Goal: Task Accomplishment & Management: Use online tool/utility

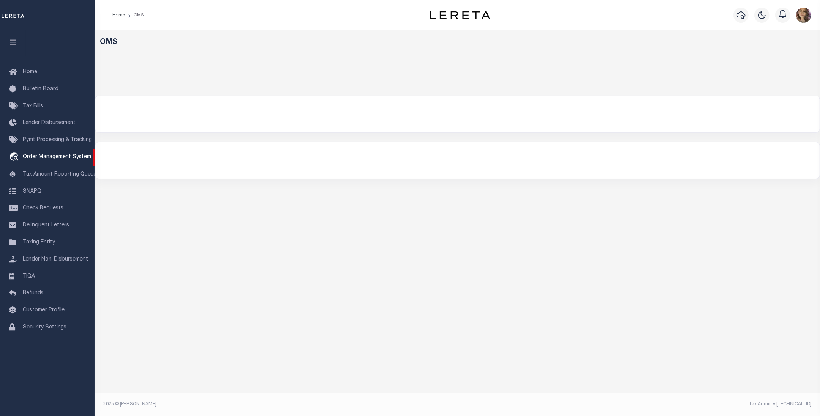
select select "200"
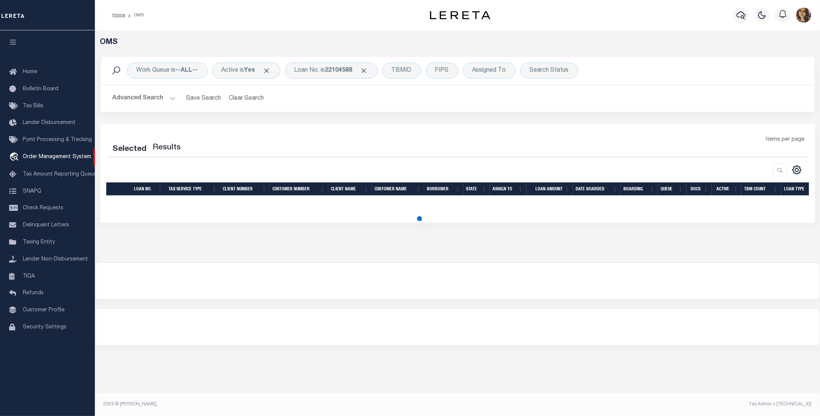
select select "200"
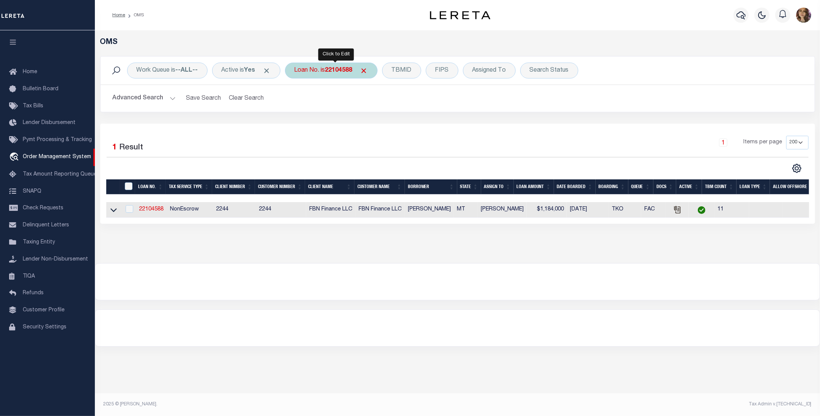
click at [316, 73] on div "Loan No. is 22104588" at bounding box center [331, 71] width 93 height 16
type input "7915589900"
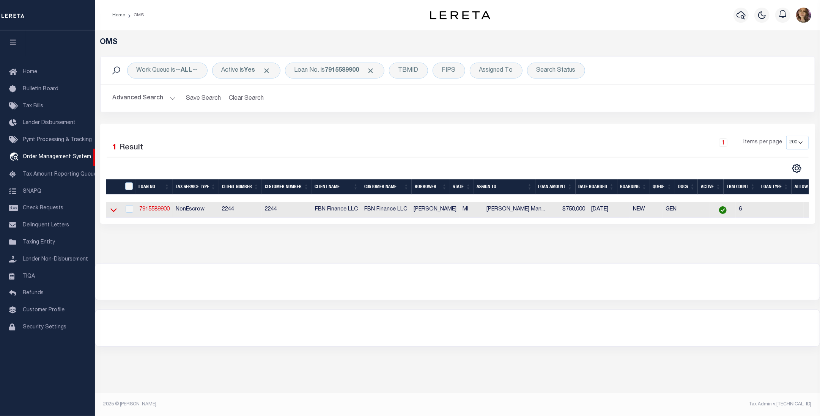
click at [111, 210] on icon at bounding box center [113, 210] width 6 height 8
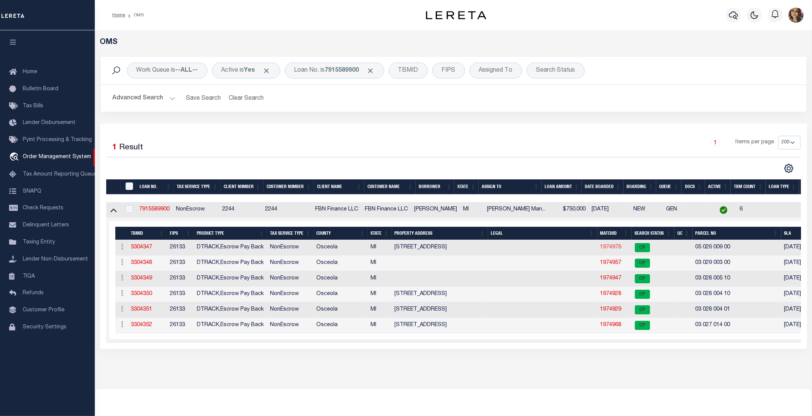
click at [611, 249] on link "1974976" at bounding box center [610, 247] width 21 height 5
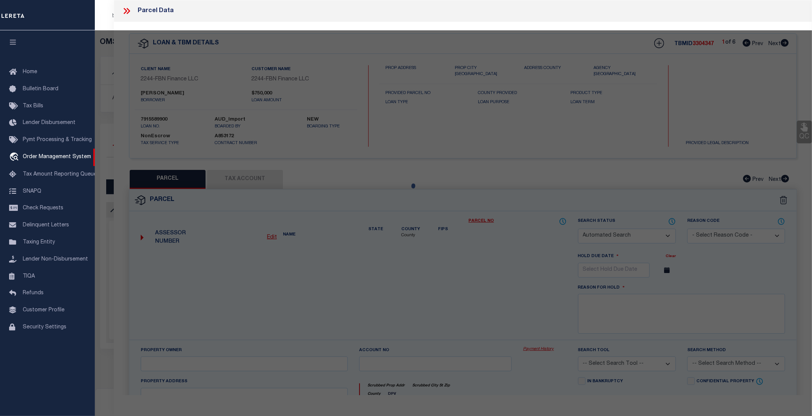
checkbox input "false"
select select "CP"
type input "CUSTER TERRY F & LINDA L"
select select "AGW"
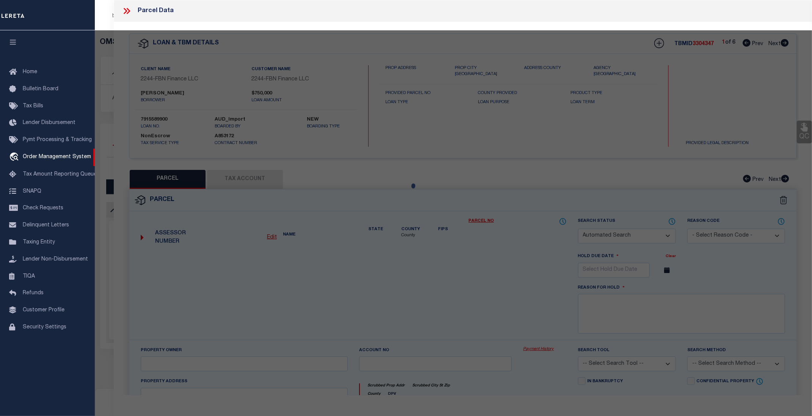
select select
type input "1063 135TH AVE"
checkbox input "false"
type input "Hersey, MI, 49639"
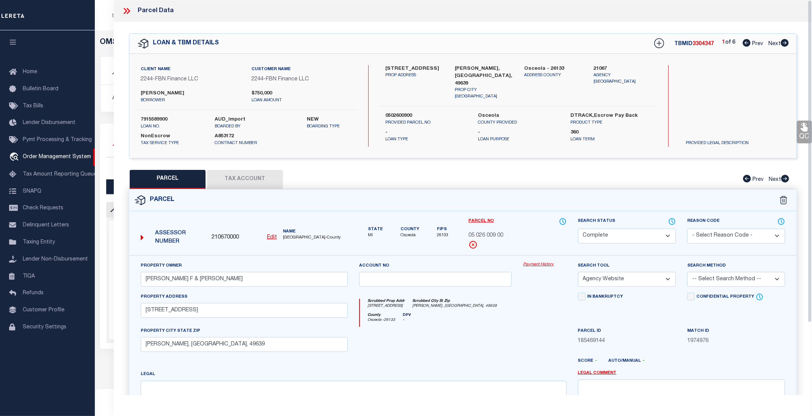
click at [540, 266] on link "Payment History" at bounding box center [544, 265] width 43 height 6
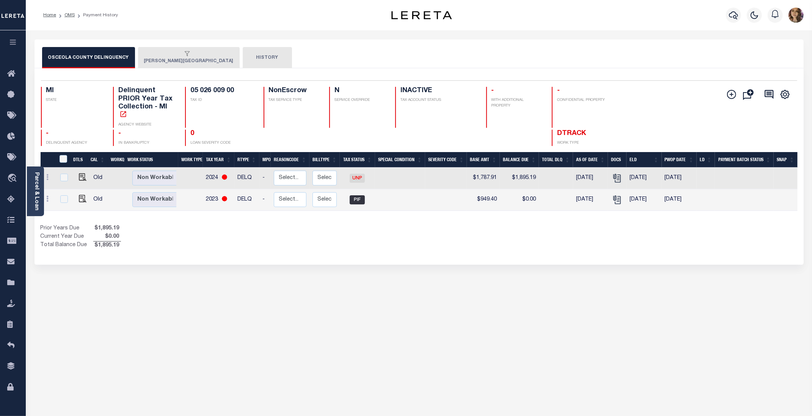
click at [166, 58] on button "HERSEY TOWNSHIP" at bounding box center [189, 57] width 102 height 21
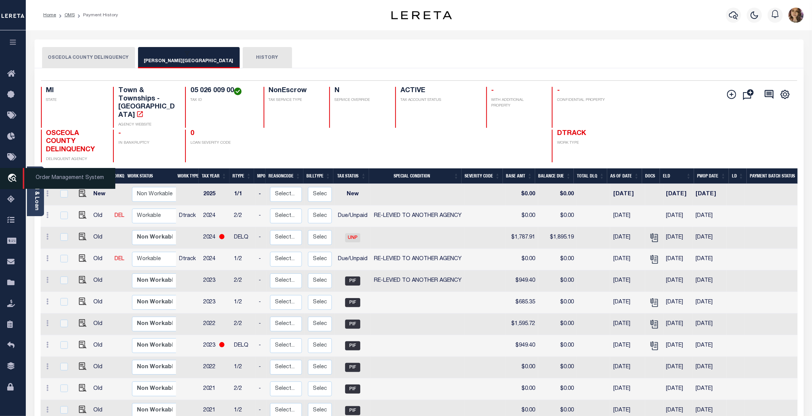
click at [57, 178] on span "Order Management System" at bounding box center [69, 178] width 93 height 21
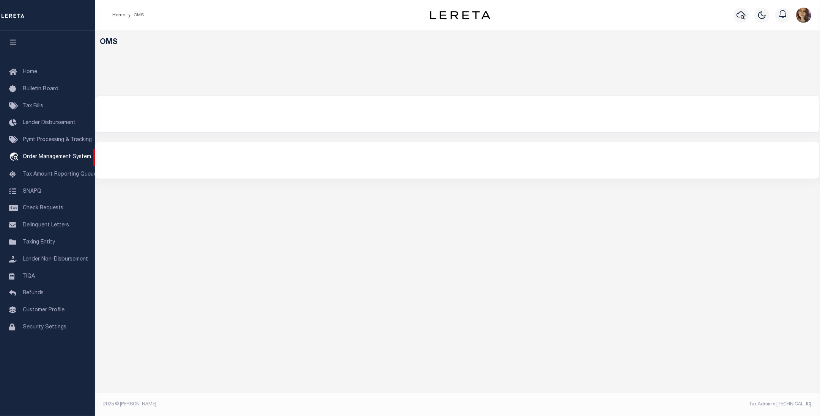
select select "200"
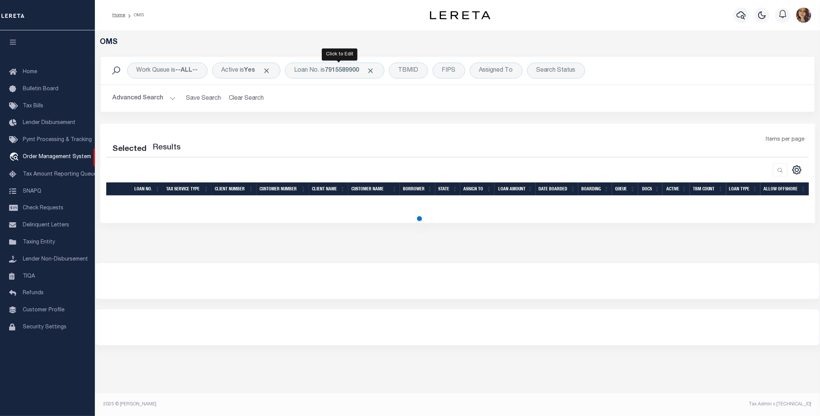
select select "200"
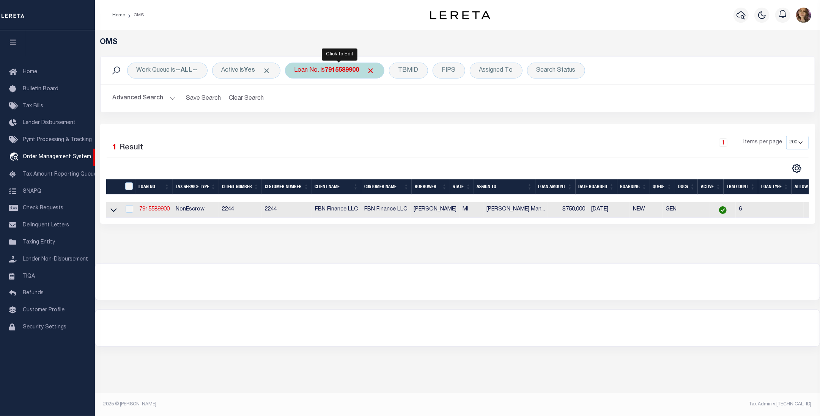
click at [328, 70] on div "Loan No. is 7915589900" at bounding box center [334, 71] width 99 height 16
type input "47819-406"
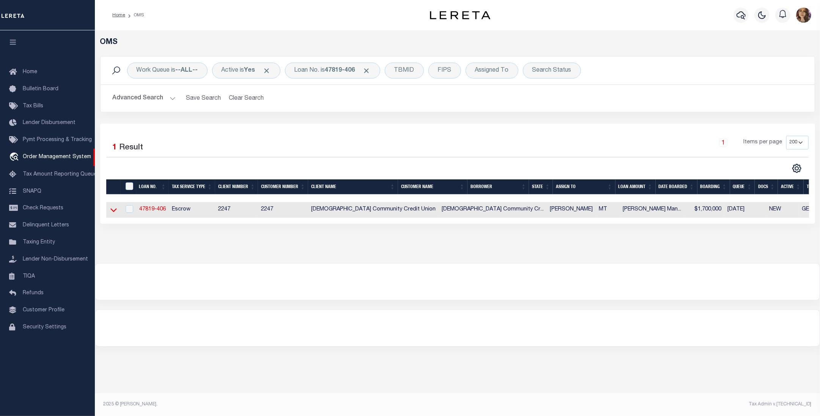
click at [111, 212] on icon at bounding box center [113, 211] width 6 height 4
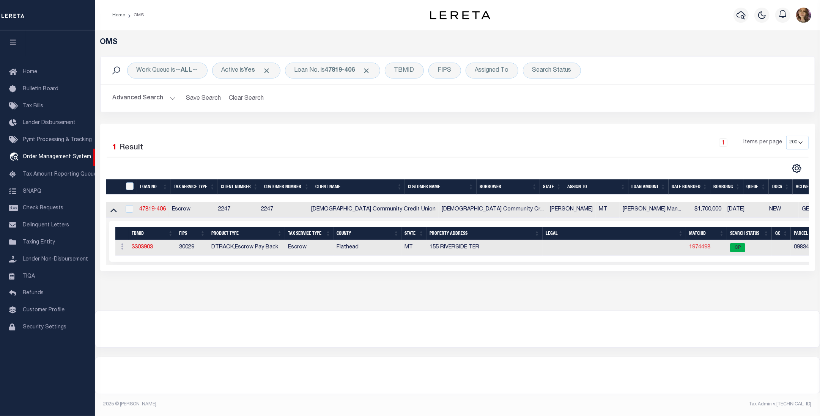
click at [689, 248] on link "1974498" at bounding box center [699, 247] width 21 height 5
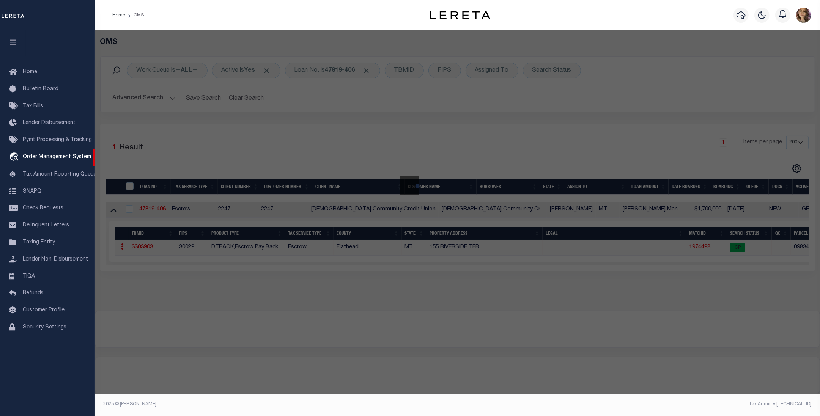
checkbox input "false"
select select "CP"
type input "VUKONICH DANIELLE S"
select select "AGW"
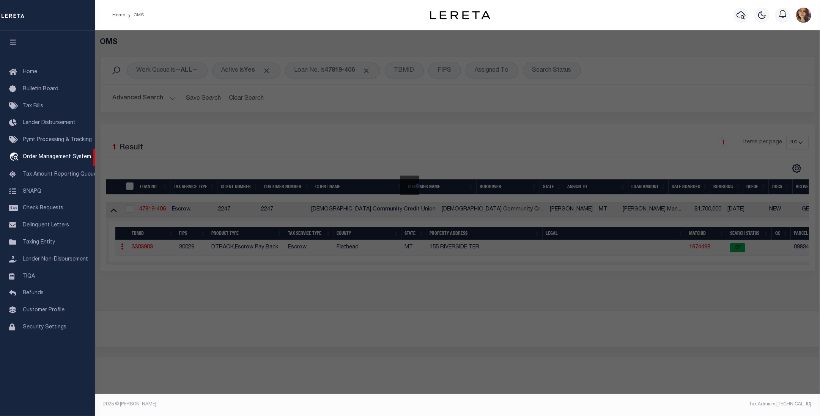
select select
type input "1510 RIVERSIDE RD"
checkbox input "false"
type input "BIGFORK, MT 59911"
type textarea "S33, T28 N, R20 W, 12439-2, PARCEL N/A, TR 3BA & TR 3C IN L9"
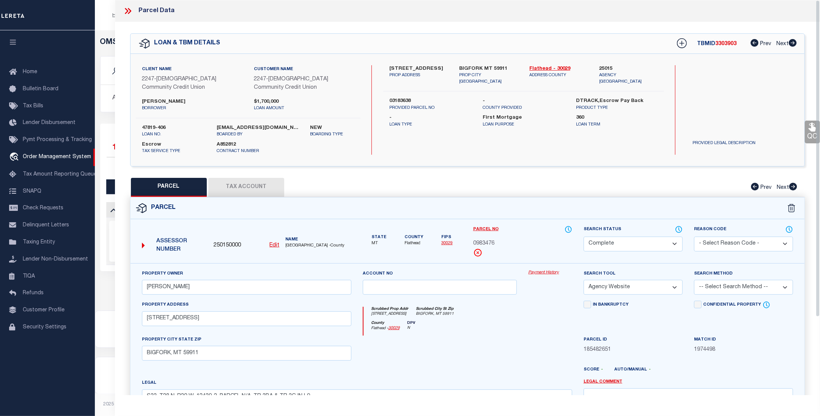
click at [546, 272] on link "Payment History" at bounding box center [550, 273] width 44 height 6
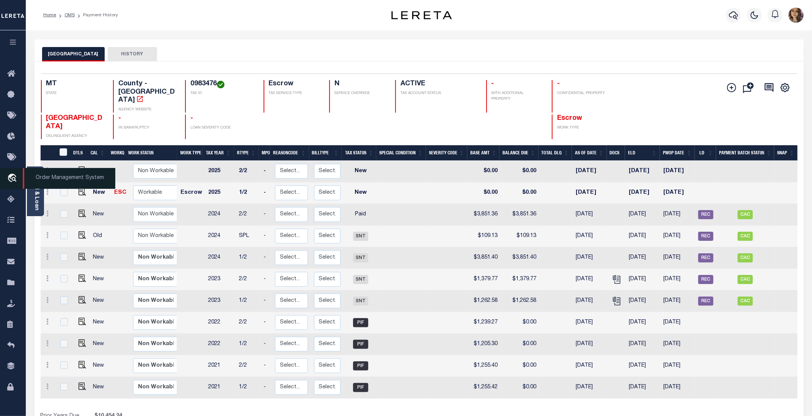
click at [63, 179] on span "Order Management System" at bounding box center [69, 178] width 93 height 21
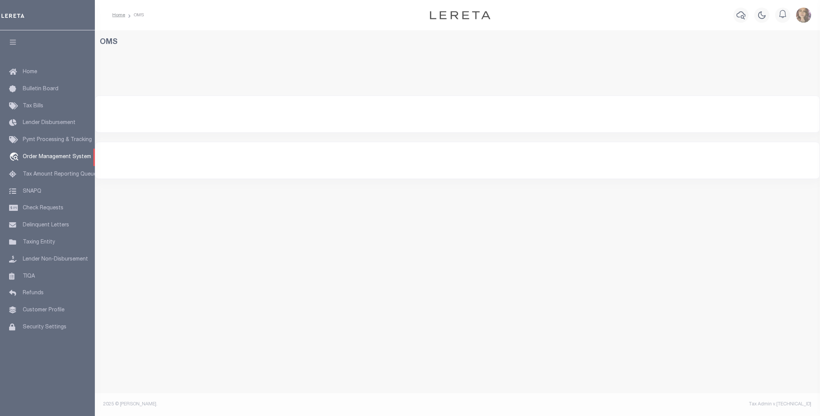
select select "200"
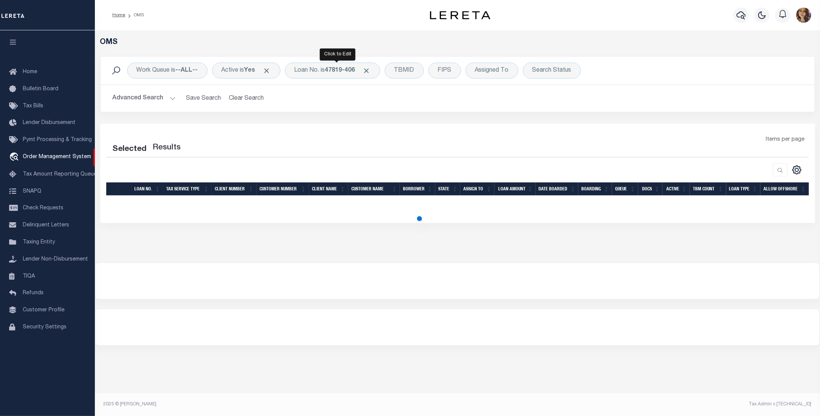
select select "200"
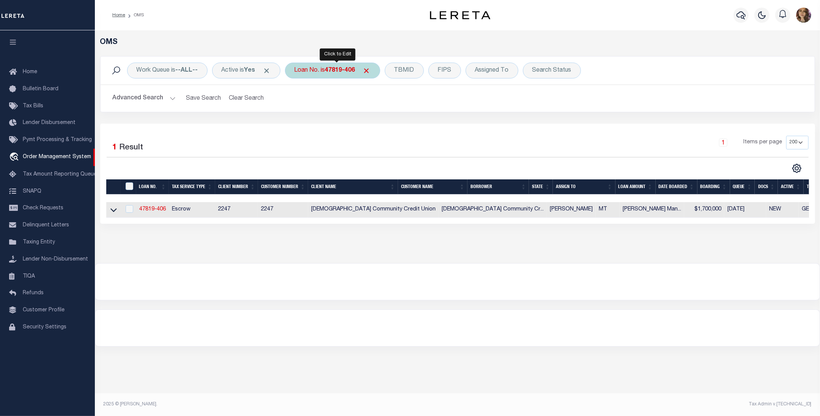
click at [335, 71] on b "47819-406" at bounding box center [340, 71] width 30 height 6
type input "107819"
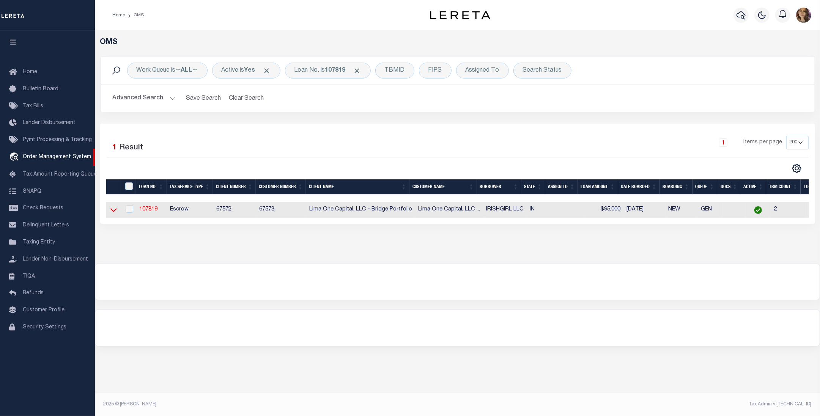
click at [111, 211] on icon at bounding box center [113, 211] width 6 height 4
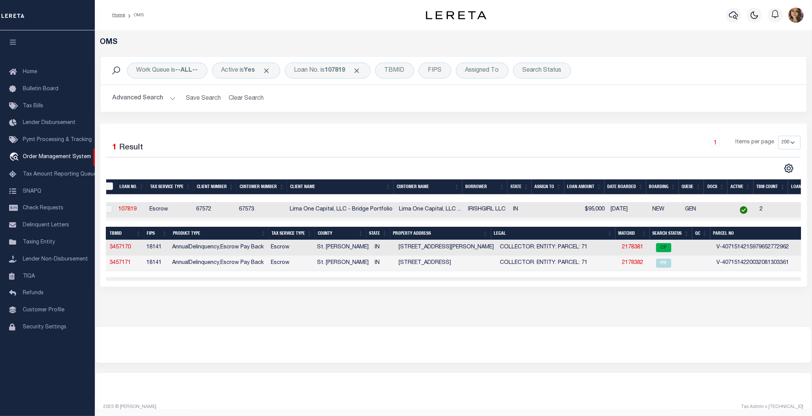
scroll to position [0, 21]
click at [626, 250] on link "2178381" at bounding box center [632, 247] width 21 height 5
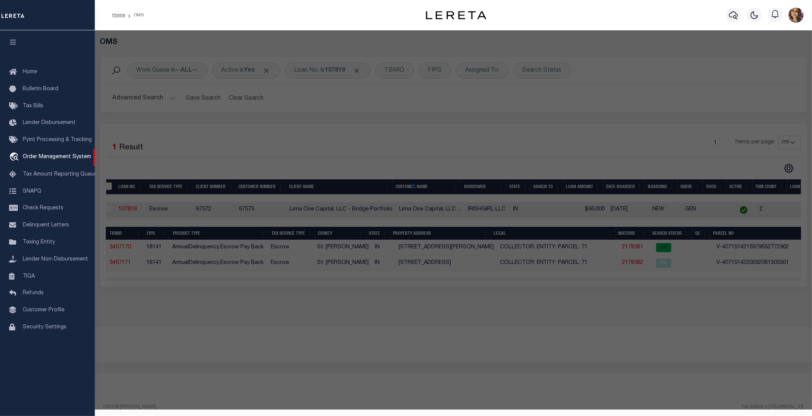
checkbox input "false"
select select "CP"
select select "AGW"
select select
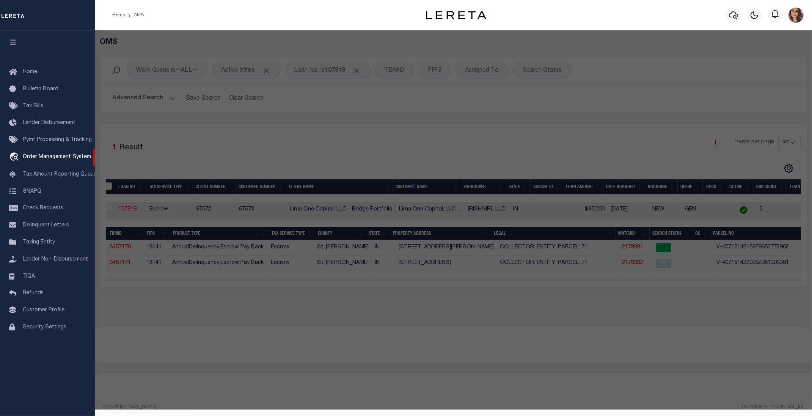
type input "[STREET_ADDRESS][PERSON_NAME]"
checkbox input "false"
type input "MISHAWAKA IN 46545"
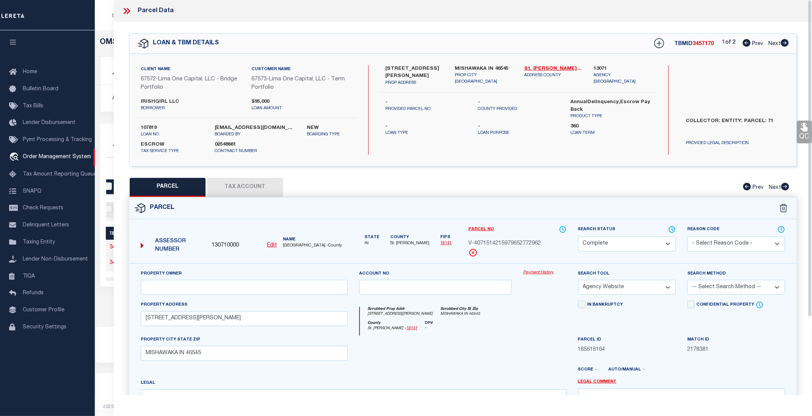
click at [547, 274] on link "Payment History" at bounding box center [544, 273] width 43 height 6
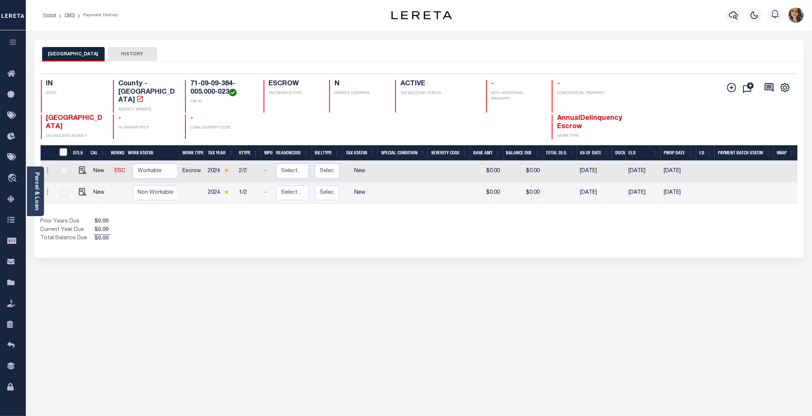
click at [603, 236] on div "Show Tax Lines before Bill Release Date Prior Years Due $0.00 Current Year Due …" at bounding box center [419, 230] width 757 height 25
